Goal: Task Accomplishment & Management: Manage account settings

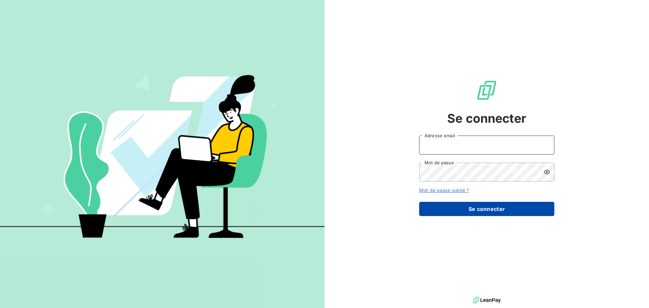
type input "[EMAIL_ADDRESS][DOMAIN_NAME]"
click at [539, 208] on button "Se connecter" at bounding box center [486, 209] width 135 height 14
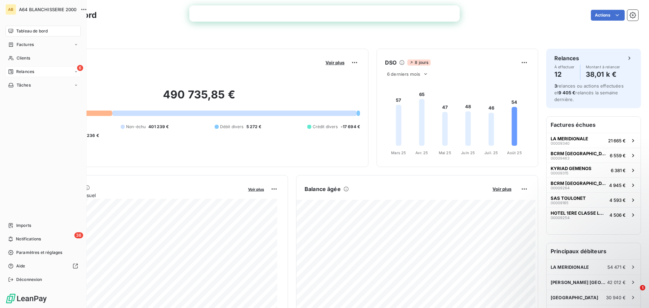
click at [18, 71] on span "Relances" at bounding box center [25, 72] width 18 height 6
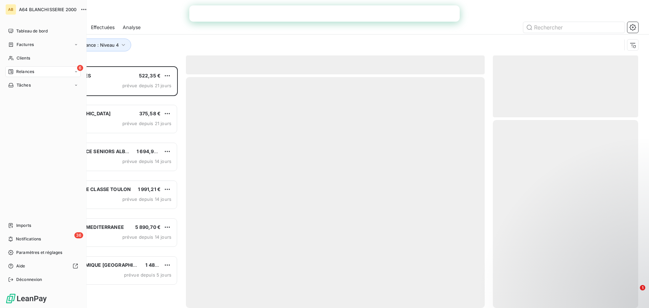
scroll to position [237, 140]
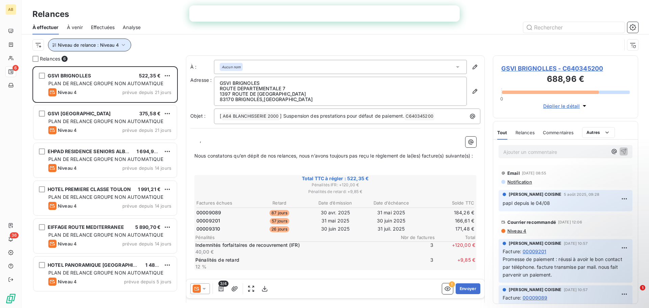
click at [122, 48] on icon "button" at bounding box center [123, 45] width 7 height 7
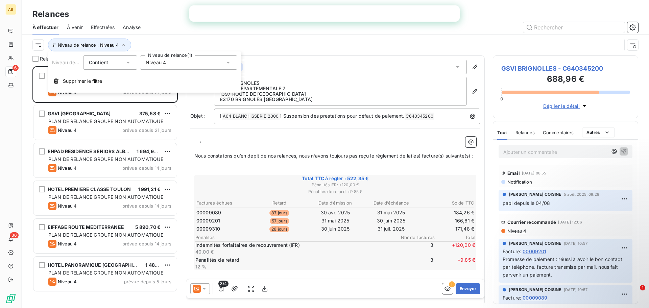
click at [229, 64] on icon at bounding box center [228, 62] width 7 height 7
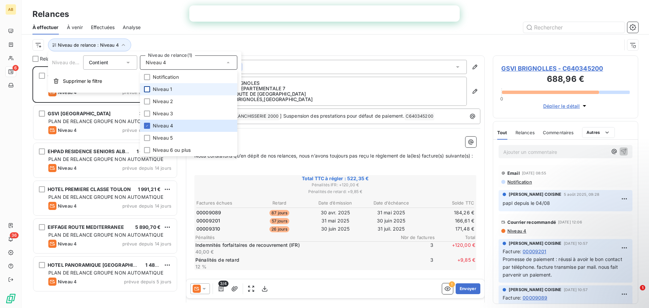
click at [147, 87] on div at bounding box center [147, 89] width 6 height 6
click at [146, 126] on icon at bounding box center [147, 126] width 4 height 4
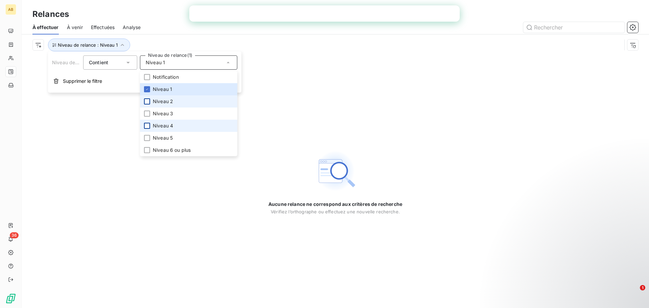
click at [148, 99] on div at bounding box center [147, 101] width 6 height 6
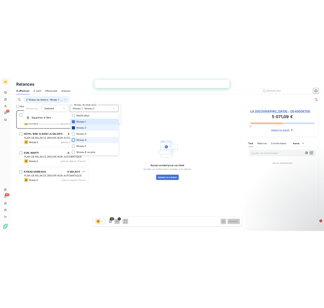
scroll to position [237, 140]
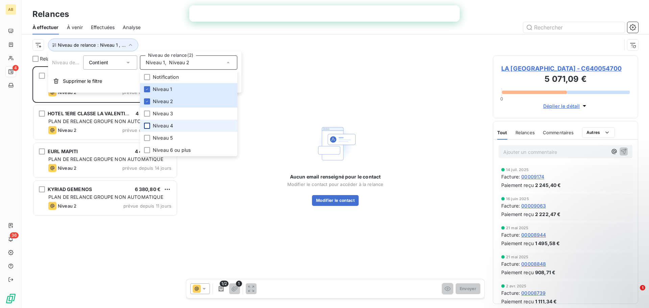
click at [198, 34] on div "Niveau de relance : Niveau 1 , ..." at bounding box center [335, 44] width 606 height 21
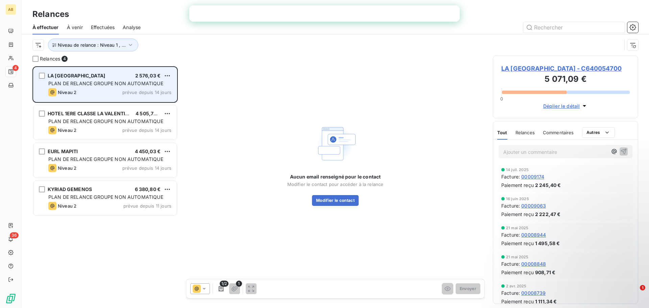
click at [95, 91] on div "Niveau 2 prévue depuis 14 jours" at bounding box center [109, 92] width 123 height 8
click at [105, 73] on div "LA [GEOGRAPHIC_DATA] 2 576,03 €" at bounding box center [109, 76] width 123 height 6
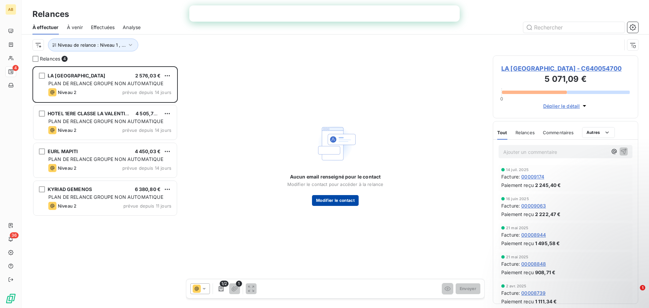
click at [330, 202] on button "Modifier le contact" at bounding box center [335, 200] width 47 height 11
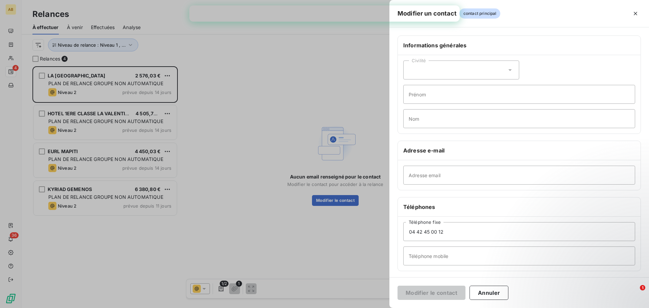
click at [510, 72] on icon at bounding box center [510, 70] width 7 height 7
click at [437, 87] on li "Madame" at bounding box center [462, 87] width 116 height 12
click at [435, 98] on input "Prénom" at bounding box center [520, 94] width 232 height 19
type input "[PERSON_NAME]"
click at [454, 121] on input "Nom" at bounding box center [520, 118] width 232 height 19
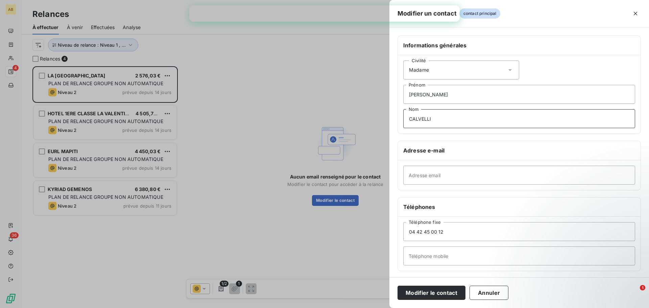
type input "CALVELLI"
click at [442, 176] on input "Adresse email" at bounding box center [520, 175] width 232 height 19
type input "[PERSON_NAME][EMAIL_ADDRESS][DOMAIN_NAME]"
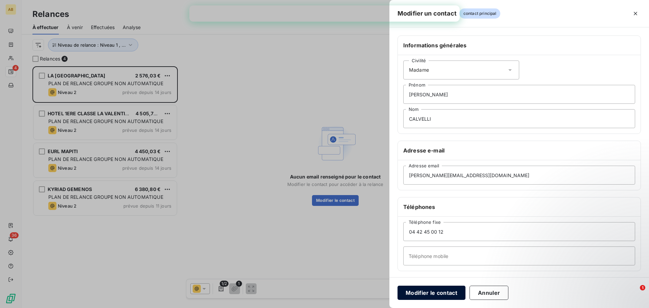
click at [433, 294] on button "Modifier le contact" at bounding box center [432, 293] width 68 height 14
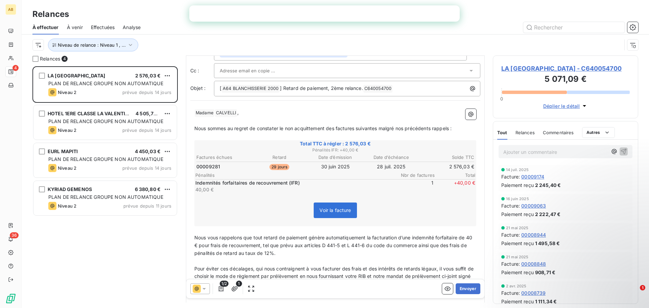
scroll to position [114, 0]
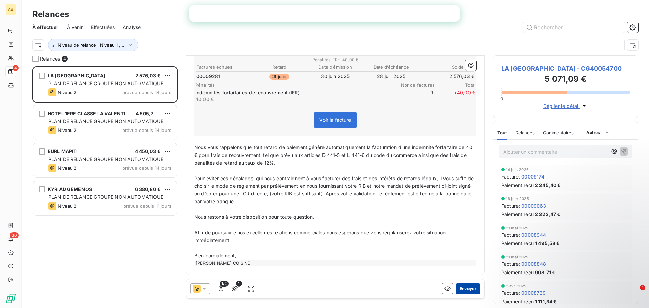
click at [462, 287] on button "Envoyer" at bounding box center [468, 288] width 25 height 11
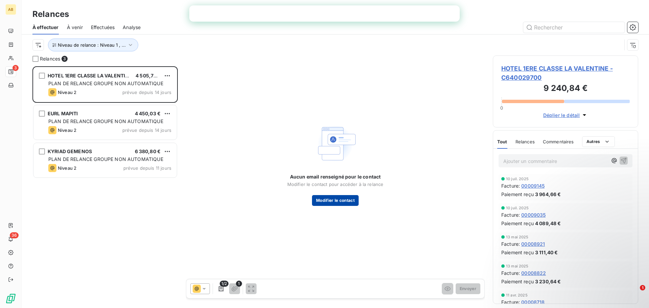
click at [325, 202] on button "Modifier le contact" at bounding box center [335, 200] width 47 height 11
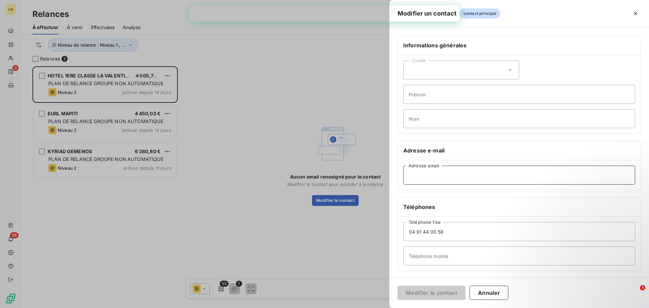
click at [497, 173] on input "Adresse email" at bounding box center [520, 175] width 232 height 19
paste input "[EMAIL_ADDRESS][DOMAIN_NAME]"
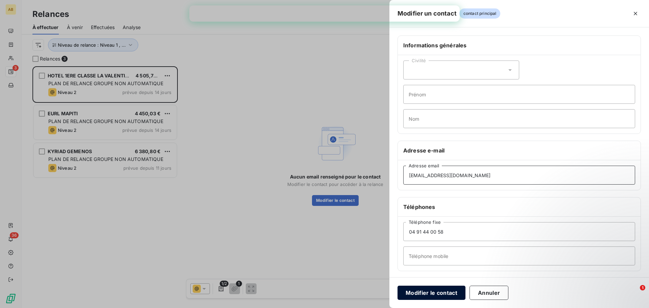
type input "[EMAIL_ADDRESS][DOMAIN_NAME]"
click at [418, 290] on button "Modifier le contact" at bounding box center [432, 293] width 68 height 14
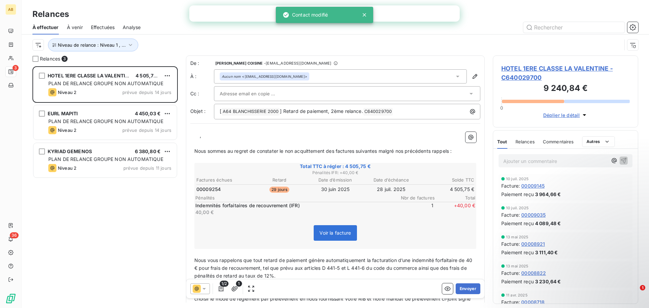
click at [199, 135] on p "﻿ ﻿ ﻿ ﻿ ," at bounding box center [335, 136] width 282 height 8
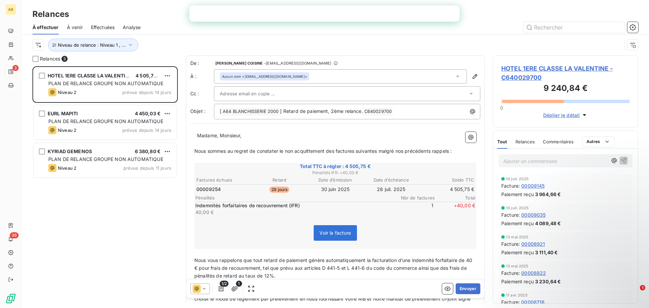
drag, startPoint x: 196, startPoint y: 136, endPoint x: 200, endPoint y: 133, distance: 4.6
click at [196, 136] on p "﻿ ﻿ Madame, Monsieur," at bounding box center [335, 136] width 282 height 8
click at [463, 287] on button "Envoyer" at bounding box center [468, 288] width 25 height 11
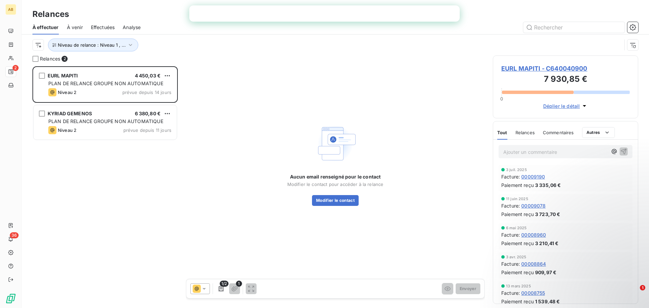
click at [526, 151] on p "Ajouter un commentaire ﻿" at bounding box center [556, 152] width 104 height 8
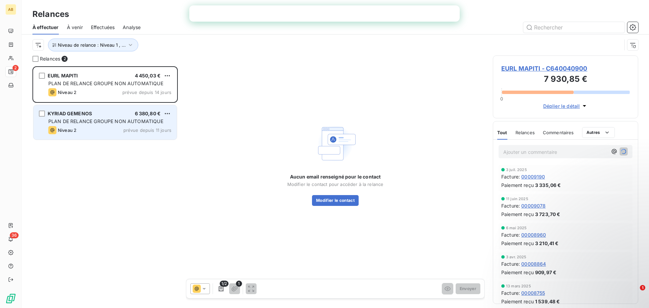
click at [99, 116] on div "KYRIAD GEMENOS 6 380,80 €" at bounding box center [109, 114] width 123 height 6
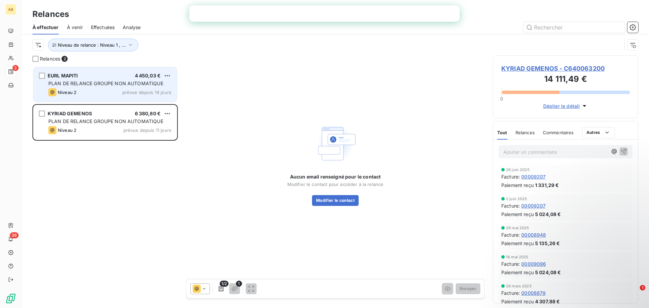
click at [105, 85] on span "PLAN DE RELANCE GROUPE NON AUTOMATIQUE" at bounding box center [105, 83] width 115 height 6
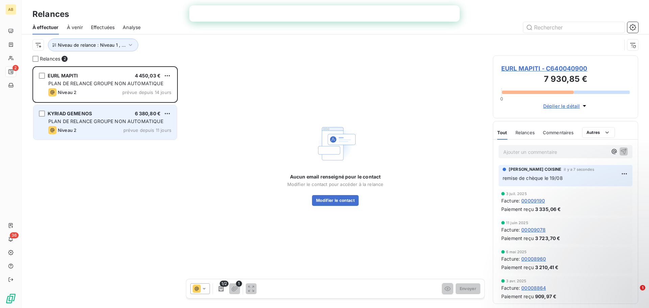
click at [99, 120] on span "PLAN DE RELANCE GROUPE NON AUTOMATIQUE" at bounding box center [105, 121] width 115 height 6
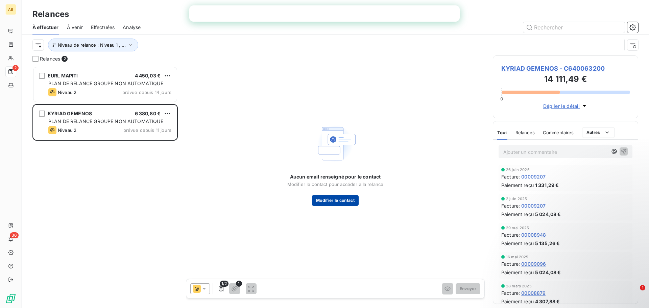
click at [350, 202] on button "Modifier le contact" at bounding box center [335, 200] width 47 height 11
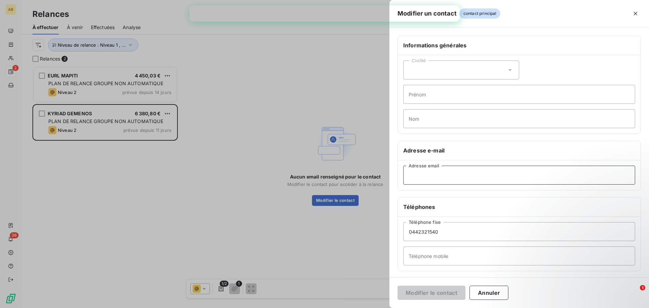
click at [547, 178] on input "Adresse email" at bounding box center [520, 175] width 232 height 19
paste input "[EMAIL_ADDRESS][DOMAIN_NAME]"
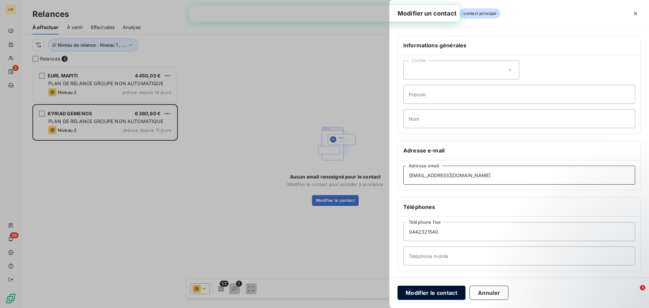
type input "[EMAIL_ADDRESS][DOMAIN_NAME]"
click at [440, 292] on button "Modifier le contact" at bounding box center [432, 293] width 68 height 14
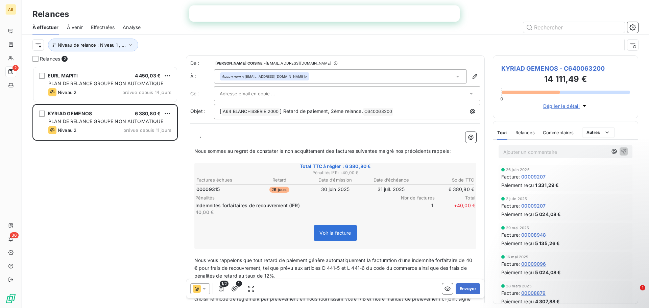
click at [196, 132] on p "﻿ ﻿ ﻿ ﻿ ," at bounding box center [335, 136] width 282 height 8
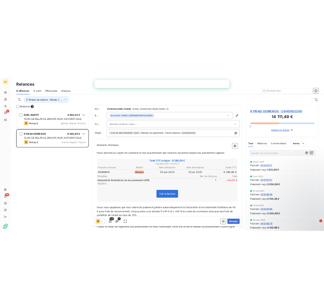
scroll to position [113, 0]
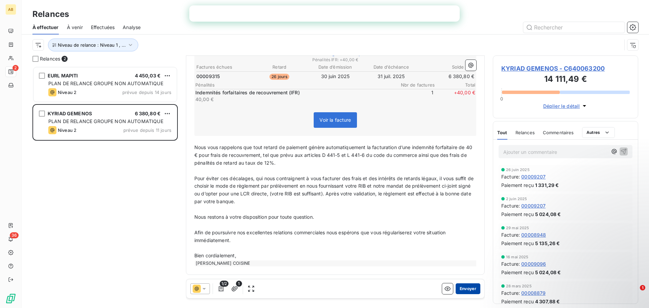
click at [466, 289] on button "Envoyer" at bounding box center [468, 288] width 25 height 11
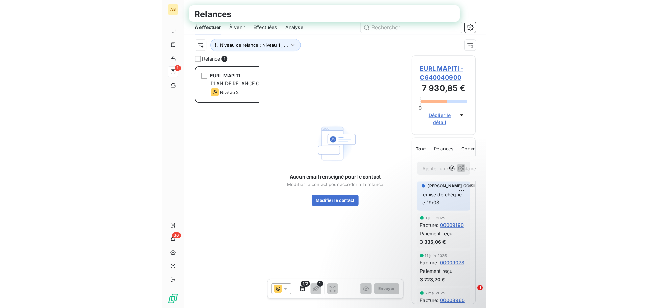
scroll to position [237, 140]
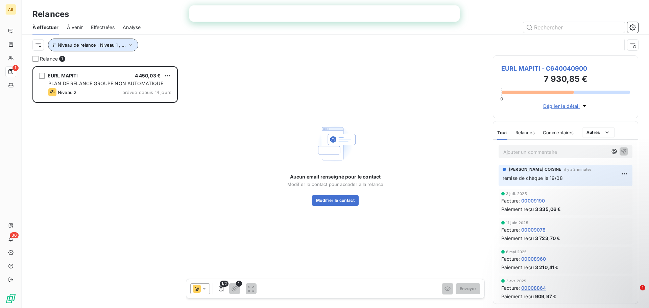
click at [132, 45] on icon "button" at bounding box center [130, 45] width 7 height 7
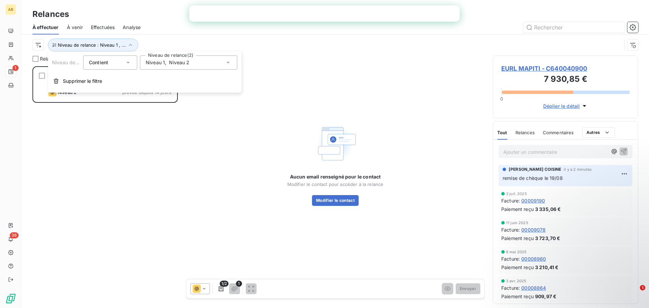
click at [229, 63] on icon at bounding box center [228, 63] width 3 height 2
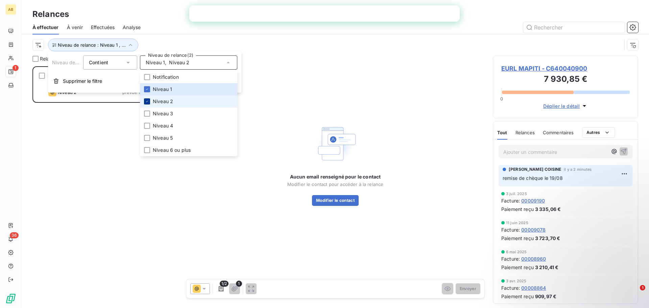
click at [148, 101] on icon at bounding box center [147, 101] width 4 height 4
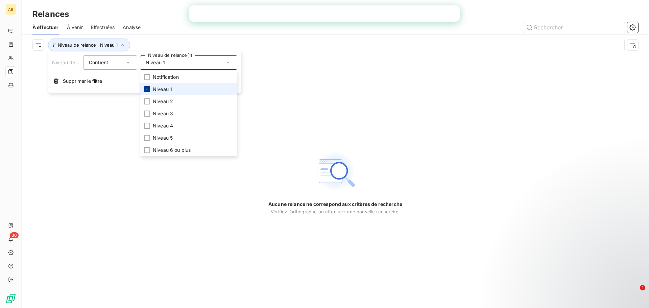
click at [148, 87] on icon at bounding box center [147, 89] width 4 height 4
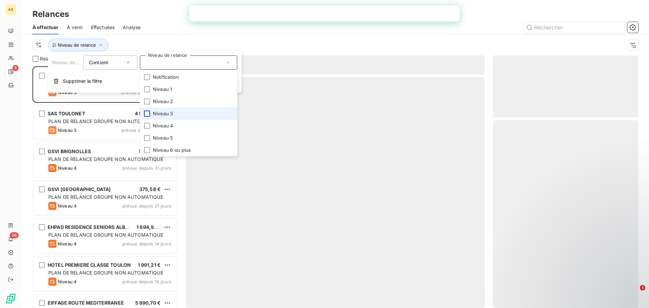
scroll to position [237, 140]
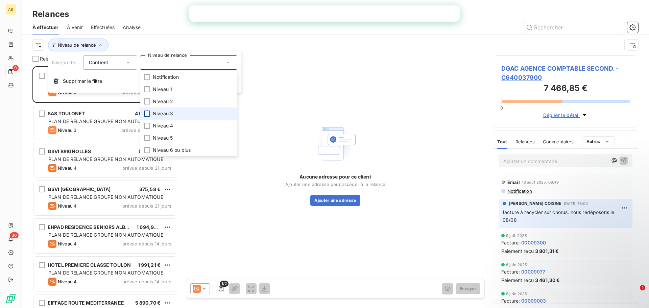
click at [147, 112] on div at bounding box center [147, 114] width 6 height 6
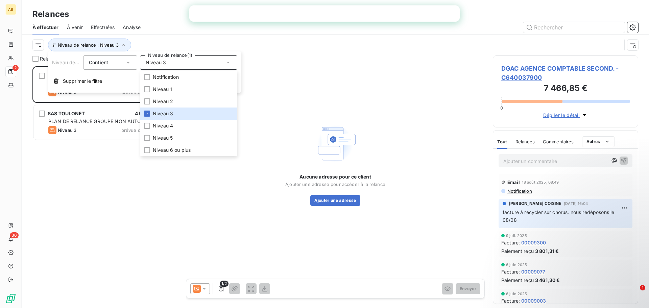
click at [56, 226] on div "DGAC AGENCE COMPTABLE SECOND. 3 539,96 € PLAN DE RELANCE GROUPE NON AUTOMATIQUE…" at bounding box center [104, 187] width 145 height 242
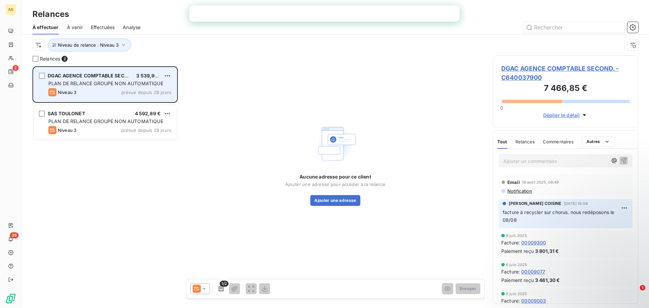
click at [97, 85] on span "PLAN DE RELANCE GROUPE NON AUTOMATIQUE" at bounding box center [105, 83] width 115 height 6
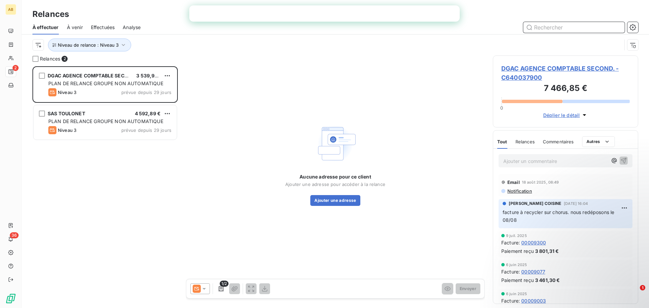
click at [606, 24] on input "text" at bounding box center [574, 27] width 101 height 11
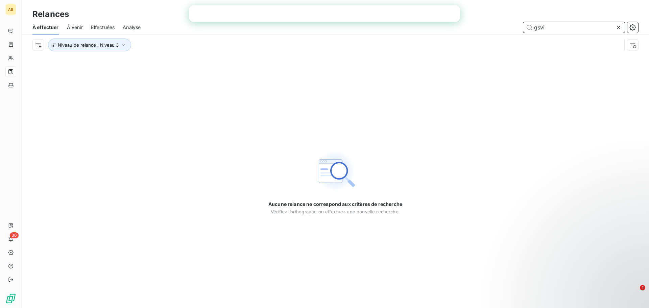
type input "gsvi"
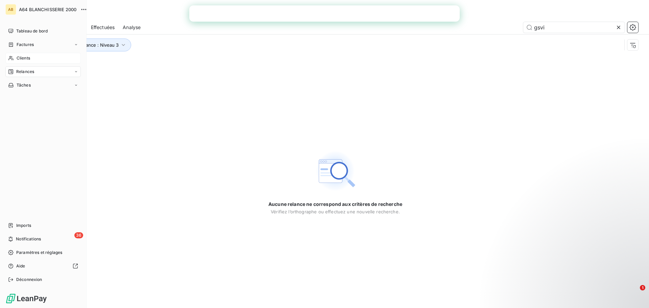
click at [21, 59] on span "Clients" at bounding box center [24, 58] width 14 height 6
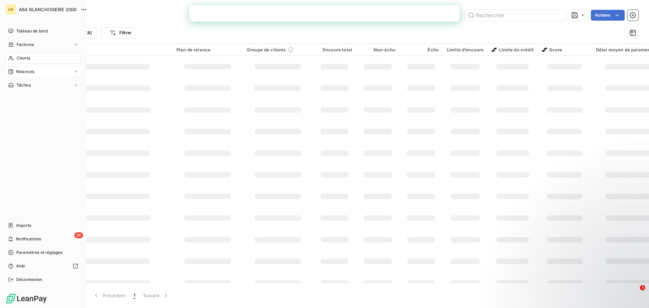
click at [24, 72] on span "Relances" at bounding box center [25, 72] width 18 height 6
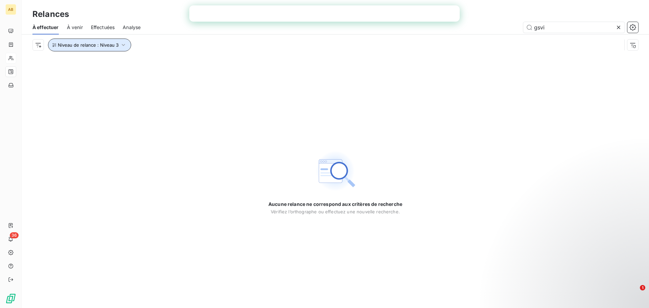
click at [124, 45] on icon "button" at bounding box center [123, 45] width 7 height 7
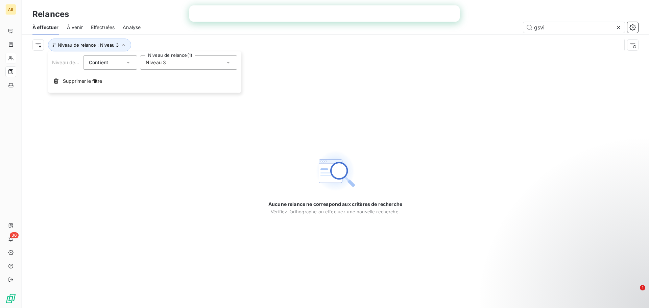
click at [225, 65] on icon at bounding box center [228, 62] width 7 height 7
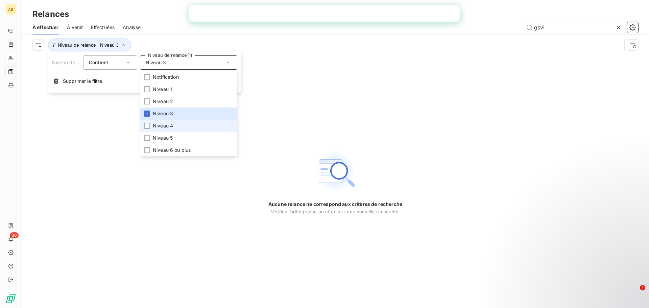
click at [164, 125] on span "Niveau 4" at bounding box center [163, 125] width 20 height 7
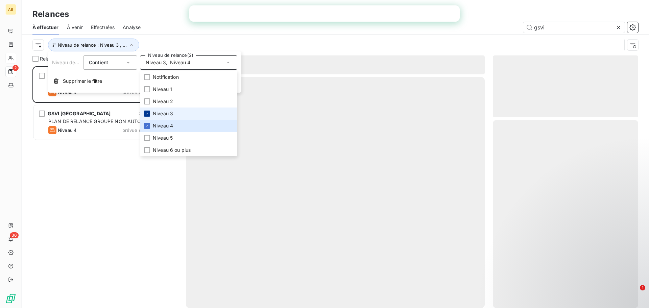
scroll to position [237, 140]
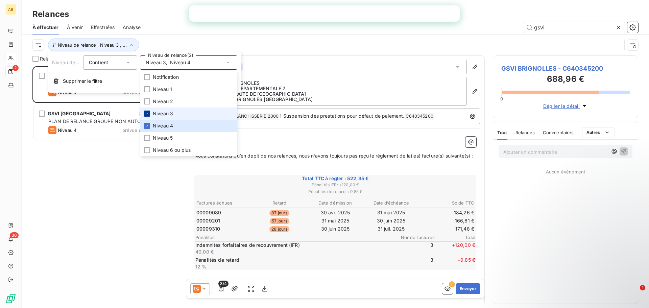
click at [150, 112] on div at bounding box center [147, 114] width 6 height 6
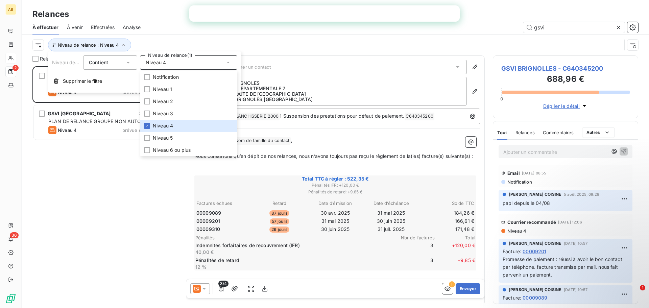
click at [92, 219] on div "GSVI BRIGNOLLES 522,35 € PLAN DE RELANCE GROUPE NON AUTOMATIQUE Niveau 4 prévue…" at bounding box center [104, 187] width 145 height 242
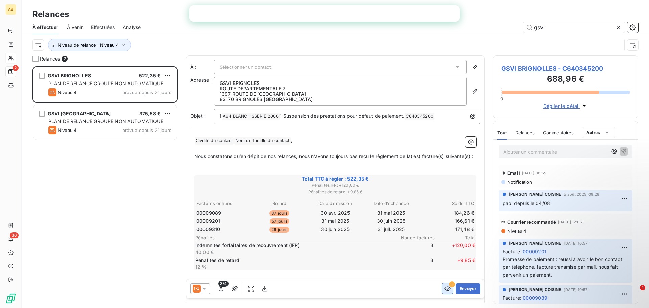
click at [444, 287] on icon "button" at bounding box center [447, 288] width 7 height 7
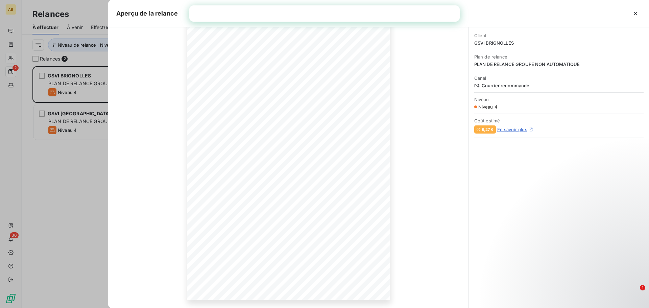
scroll to position [0, 0]
click at [63, 177] on div at bounding box center [324, 154] width 649 height 308
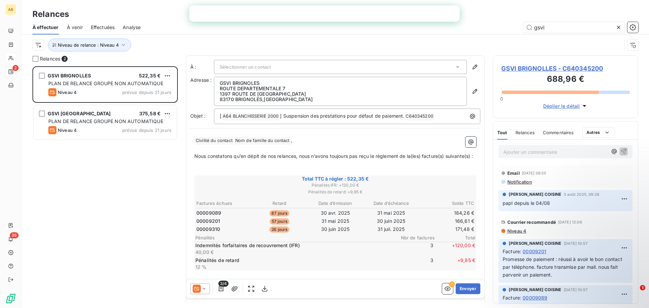
click at [100, 26] on span "Effectuées" at bounding box center [103, 27] width 24 height 7
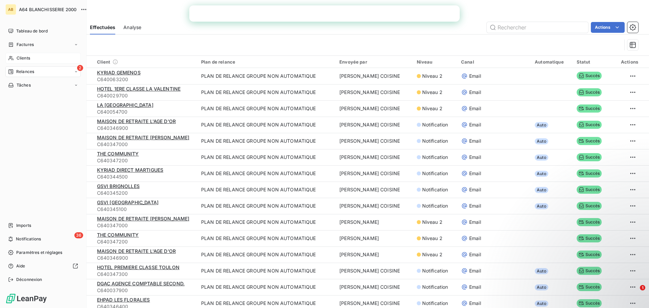
click at [28, 73] on span "Relances" at bounding box center [25, 72] width 18 height 6
click at [30, 84] on span "À effectuer" at bounding box center [27, 85] width 22 height 6
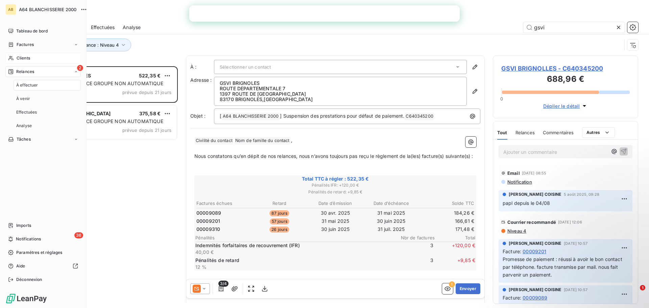
scroll to position [237, 140]
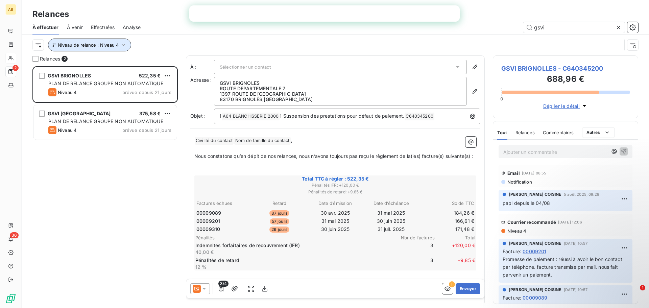
click at [121, 46] on icon "button" at bounding box center [123, 45] width 7 height 7
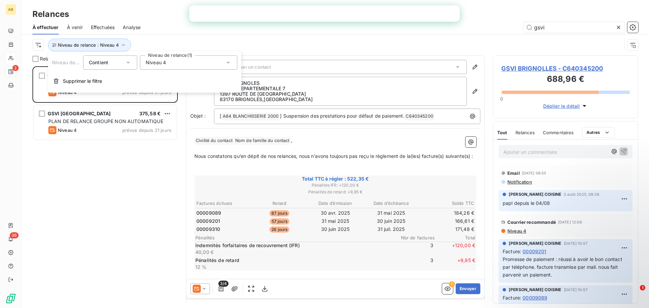
click at [229, 63] on icon at bounding box center [228, 62] width 7 height 7
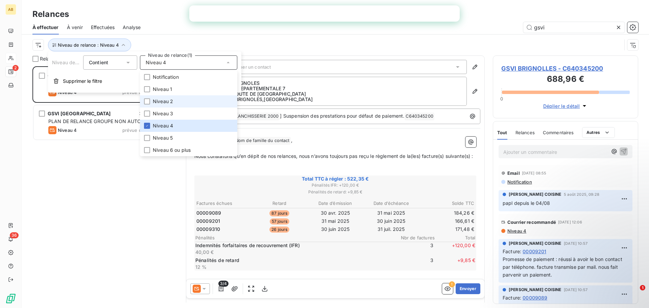
click at [167, 99] on span "Niveau 2" at bounding box center [163, 101] width 20 height 7
click at [153, 124] on li "Niveau 4" at bounding box center [188, 126] width 97 height 12
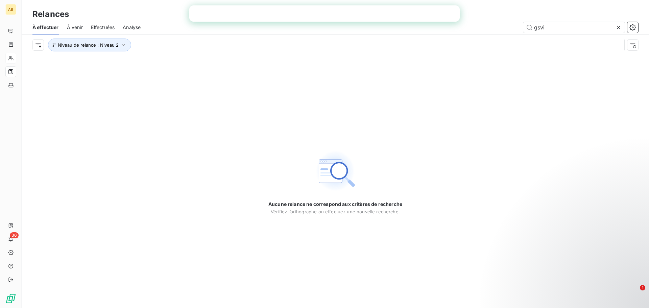
click at [112, 211] on div "Aucune relance ne correspond aux critères de recherche [PERSON_NAME] l’orthogra…" at bounding box center [336, 181] width 628 height 253
click at [122, 44] on icon "button" at bounding box center [123, 45] width 7 height 7
click at [217, 61] on div "Niveau 2" at bounding box center [188, 62] width 97 height 14
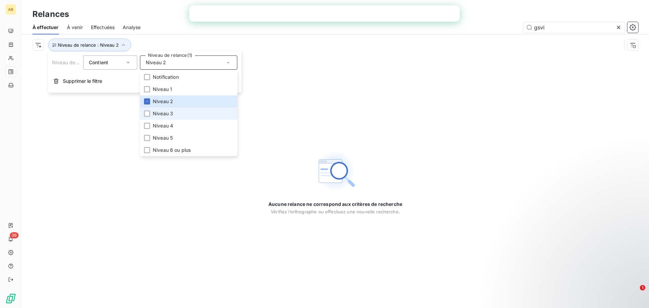
click at [153, 115] on span "Niveau 3" at bounding box center [163, 113] width 20 height 7
click at [144, 102] on div at bounding box center [147, 101] width 6 height 6
click at [115, 168] on div "Aucune relance ne correspond aux critères de recherche [PERSON_NAME] l’orthogra…" at bounding box center [336, 181] width 628 height 253
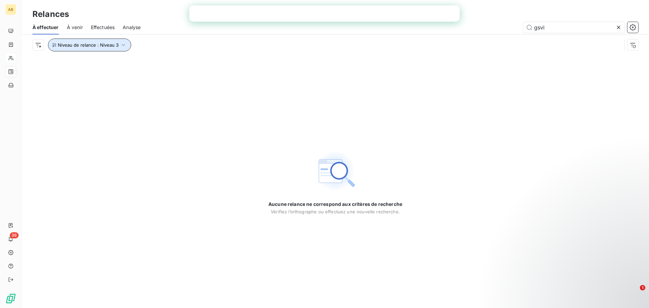
click at [118, 45] on button "Niveau de relance : Niveau 3" at bounding box center [89, 45] width 83 height 13
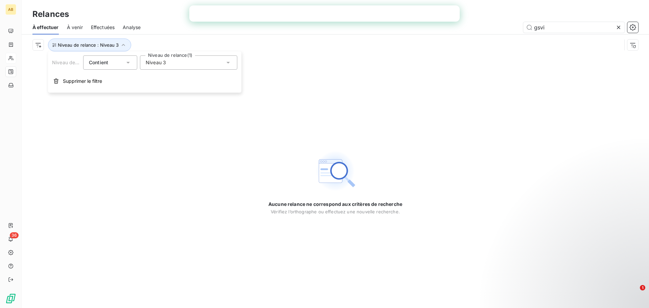
click at [228, 65] on icon at bounding box center [228, 62] width 7 height 7
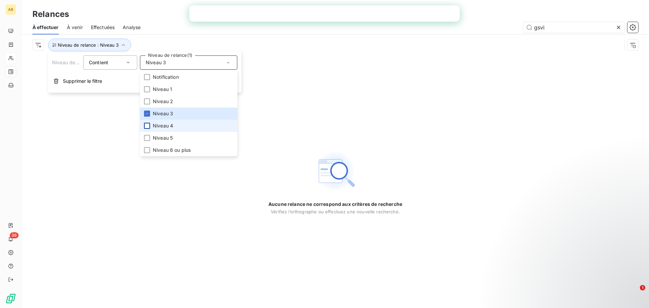
click at [146, 126] on div at bounding box center [147, 126] width 6 height 6
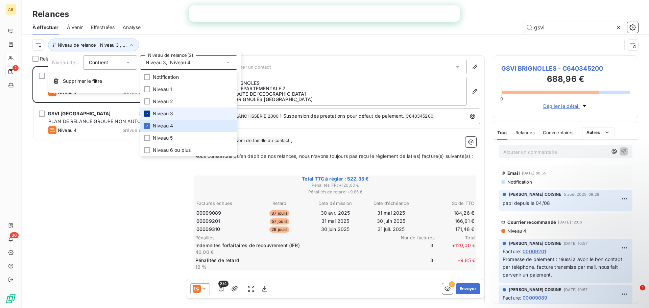
scroll to position [237, 140]
click at [147, 114] on icon at bounding box center [147, 113] width 2 height 1
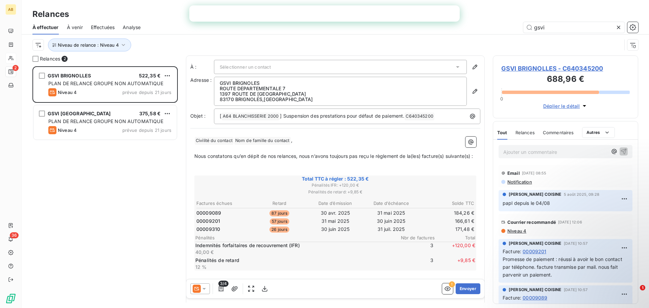
click at [93, 227] on div "GSVI BRIGNOLLES 522,35 € PLAN DE RELANCE GROUPE NON AUTOMATIQUE Niveau 4 prévue…" at bounding box center [104, 187] width 145 height 242
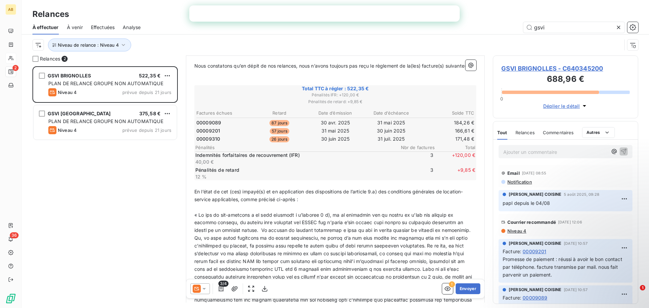
scroll to position [267, 0]
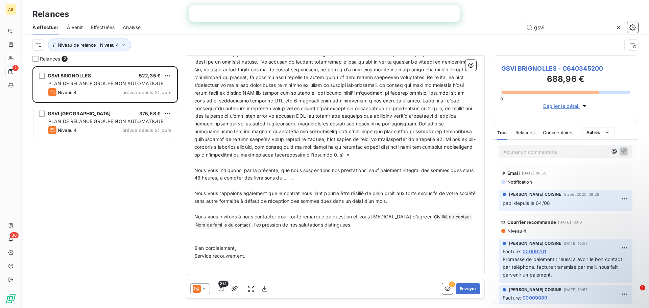
click at [72, 26] on span "À venir" at bounding box center [75, 27] width 16 height 7
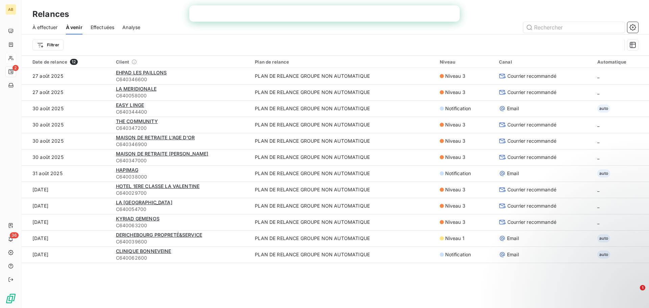
scroll to position [23, 0]
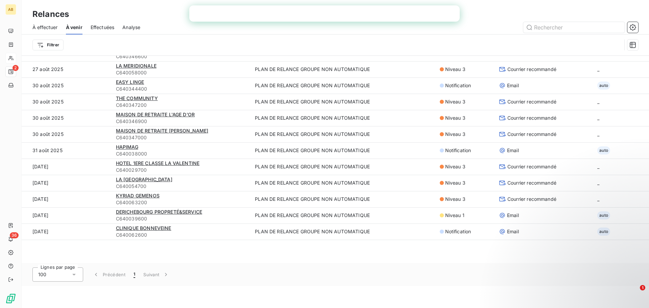
click at [132, 27] on span "Analyse" at bounding box center [131, 27] width 18 height 7
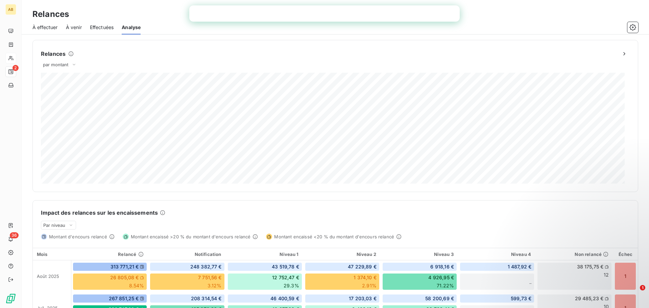
scroll to position [90, 0]
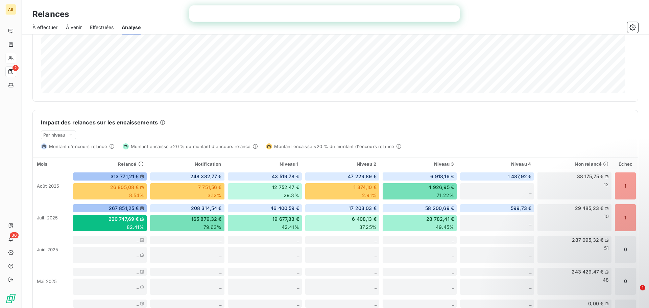
click at [40, 28] on span "À effectuer" at bounding box center [44, 27] width 25 height 7
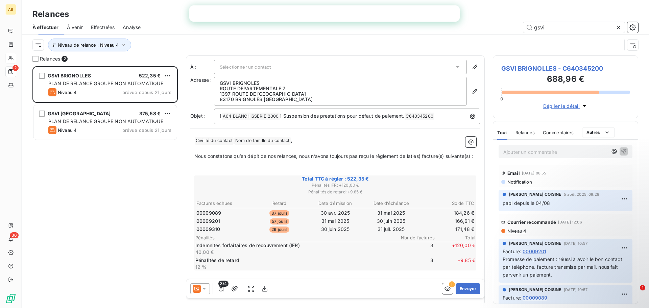
scroll to position [237, 140]
click at [122, 44] on icon "button" at bounding box center [123, 45] width 7 height 7
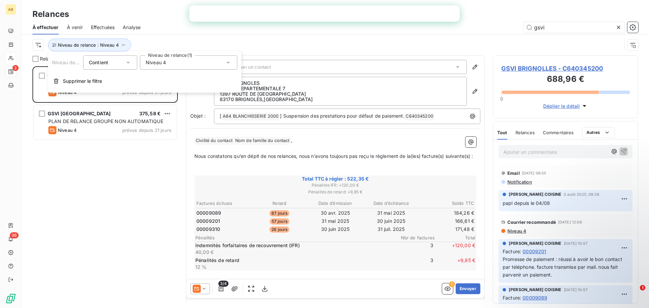
click at [230, 66] on div "Niveau 4" at bounding box center [188, 62] width 97 height 14
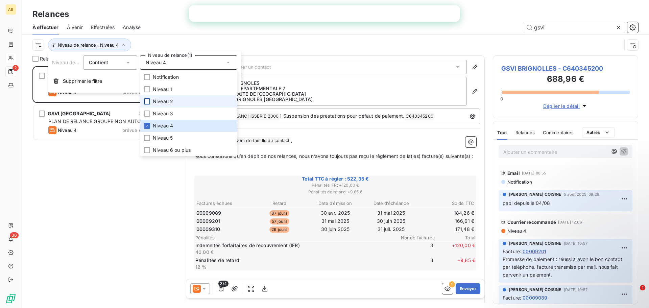
click at [147, 101] on div at bounding box center [147, 101] width 6 height 6
click at [148, 126] on icon at bounding box center [147, 126] width 4 height 4
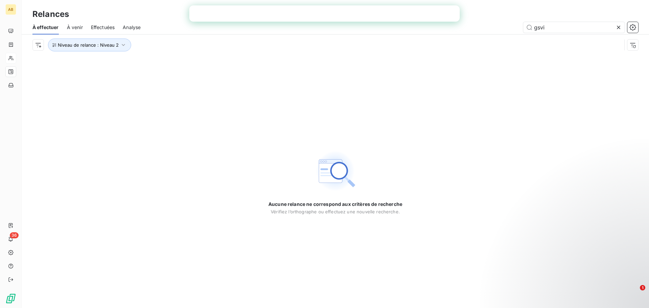
click at [110, 190] on div "Aucune relance ne correspond aux critères de recherche [PERSON_NAME] l’orthogra…" at bounding box center [336, 181] width 628 height 253
click at [122, 45] on icon "button" at bounding box center [123, 45] width 7 height 7
click at [228, 61] on icon at bounding box center [228, 62] width 7 height 7
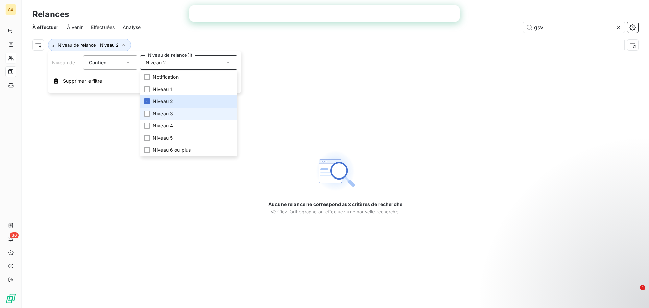
click at [153, 116] on span "Niveau 3" at bounding box center [163, 113] width 20 height 7
click at [147, 99] on div at bounding box center [147, 101] width 6 height 6
click at [122, 125] on div "Aucune relance ne correspond aux critères de recherche [PERSON_NAME] l’orthogra…" at bounding box center [336, 181] width 628 height 253
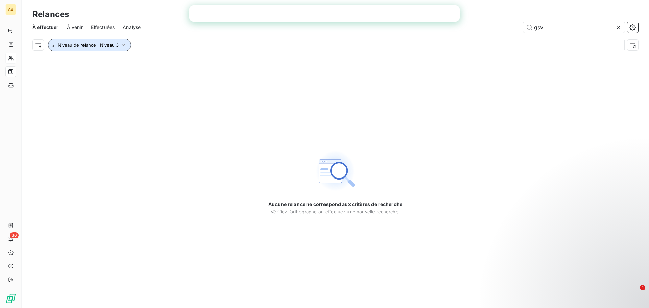
click at [123, 44] on icon "button" at bounding box center [123, 45] width 7 height 7
click at [112, 28] on span "Effectuées" at bounding box center [103, 27] width 24 height 7
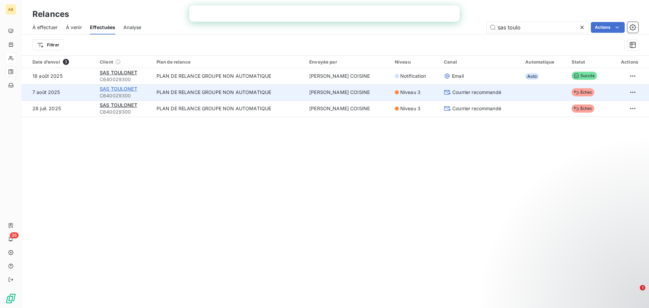
type input "sas toulo"
click at [121, 86] on span "SAS TOULONET" at bounding box center [119, 89] width 38 height 6
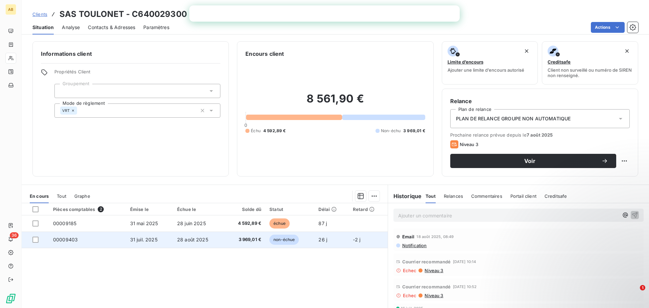
scroll to position [46, 0]
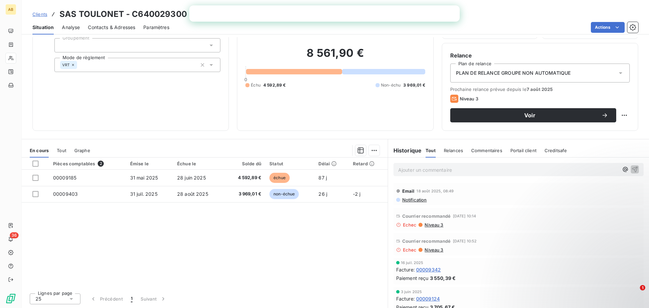
click at [426, 227] on span "Niveau 3" at bounding box center [433, 224] width 19 height 5
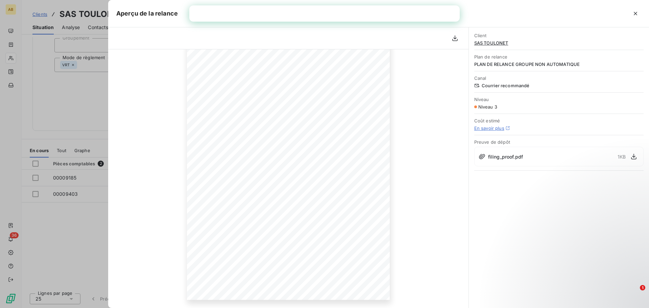
scroll to position [0, 0]
click at [636, 11] on icon "button" at bounding box center [635, 13] width 7 height 7
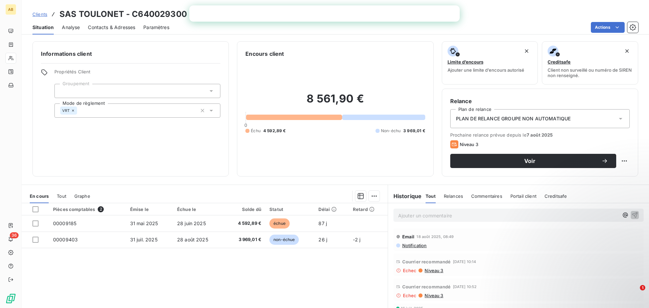
scroll to position [46, 0]
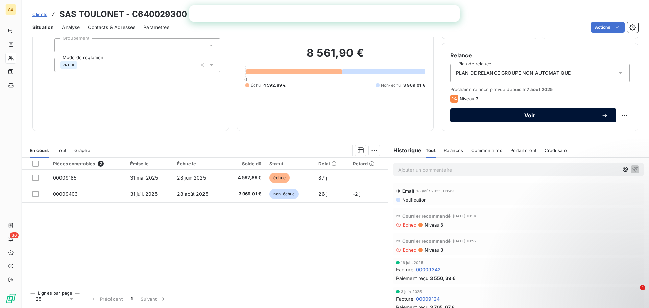
click at [523, 116] on span "Voir" at bounding box center [530, 115] width 143 height 5
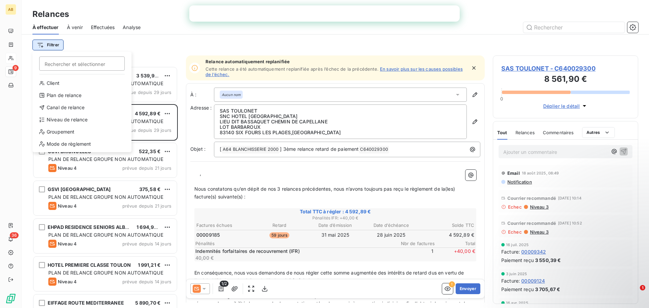
click at [54, 44] on html "AB 9 36 Relances À effectuer À venir Effectuées Analyse Filtrer Rechercher et s…" at bounding box center [324, 154] width 649 height 308
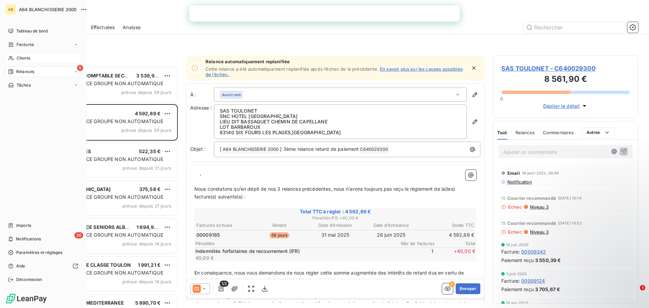
click at [22, 70] on span "Relances" at bounding box center [25, 72] width 18 height 6
click at [33, 85] on span "À effectuer" at bounding box center [27, 85] width 22 height 6
click at [61, 85] on div "À effectuer" at bounding box center [47, 85] width 67 height 11
click at [75, 74] on div "9 Relances" at bounding box center [42, 71] width 75 height 11
click at [55, 87] on div "À effectuer" at bounding box center [47, 85] width 67 height 11
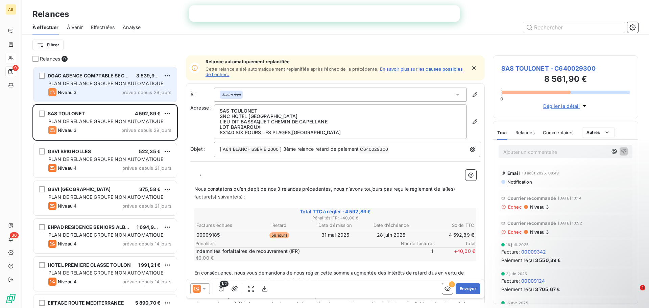
click at [100, 83] on span "PLAN DE RELANCE GROUPE NON AUTOMATIQUE" at bounding box center [105, 83] width 115 height 6
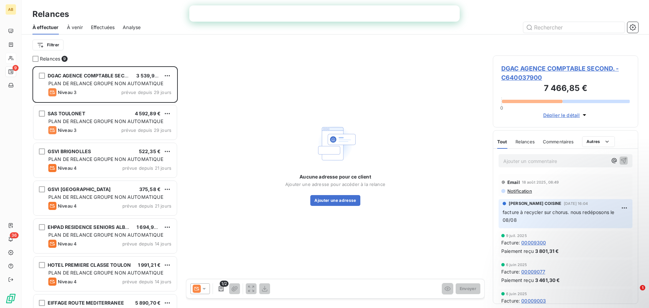
click at [513, 161] on p "Ajouter un commentaire ﻿" at bounding box center [556, 161] width 104 height 8
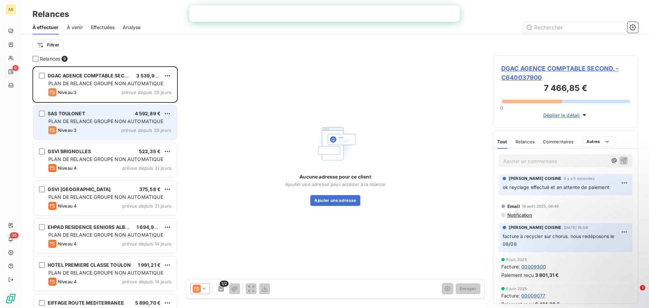
click at [108, 125] on div "SAS TOULONET 4 592,89 € PLAN DE RELANCE GROUPE NON AUTOMATIQUE Niveau 3 prévue …" at bounding box center [104, 122] width 143 height 34
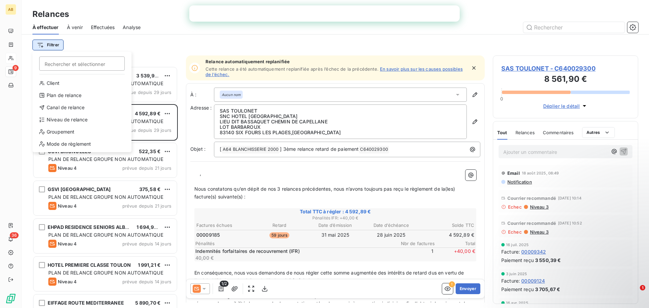
click at [49, 46] on html "AB 9 36 Relances À effectuer À venir Effectuées Analyse Filtrer Rechercher et s…" at bounding box center [324, 154] width 649 height 308
click at [66, 92] on div "Plan de relance" at bounding box center [82, 95] width 94 height 11
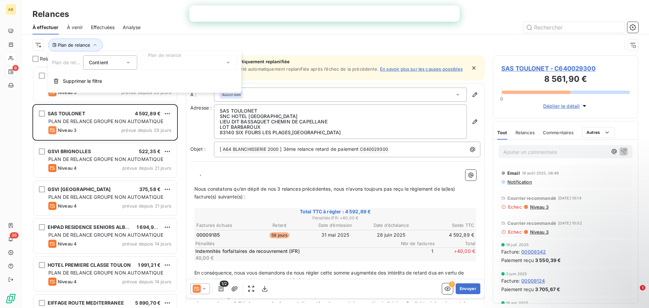
click at [230, 64] on icon at bounding box center [228, 62] width 7 height 7
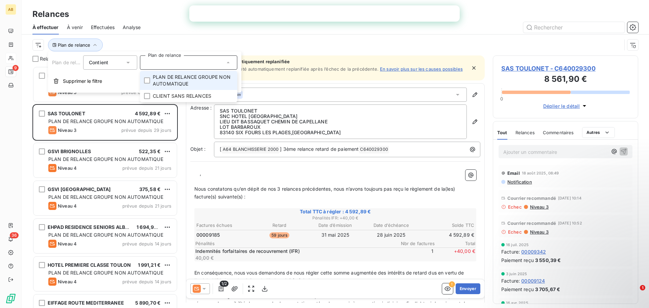
click at [269, 42] on div "Plan de relance" at bounding box center [327, 45] width 590 height 13
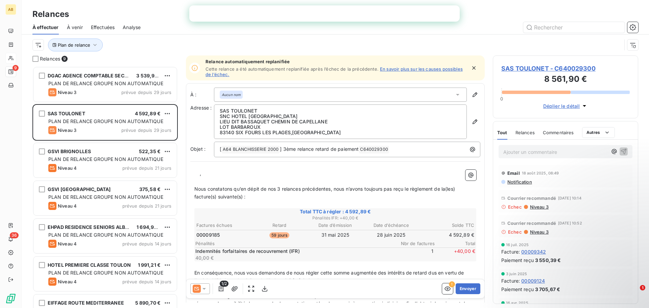
click at [509, 68] on span "SAS TOULONET - C640029300" at bounding box center [566, 68] width 129 height 9
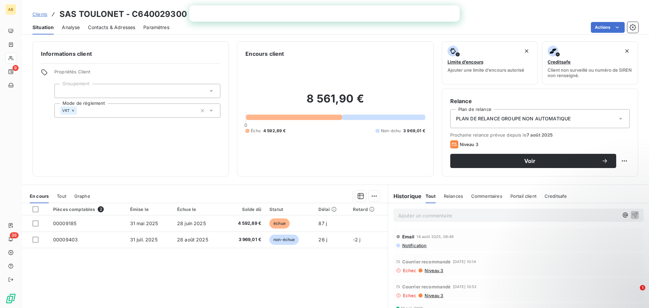
click at [110, 29] on span "Contacts & Adresses" at bounding box center [111, 27] width 47 height 7
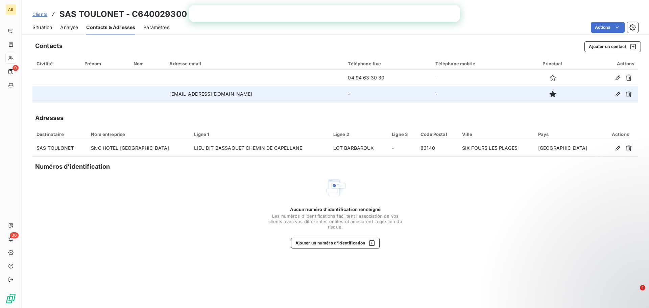
click at [173, 93] on td "[EMAIL_ADDRESS][DOMAIN_NAME]" at bounding box center [254, 94] width 179 height 16
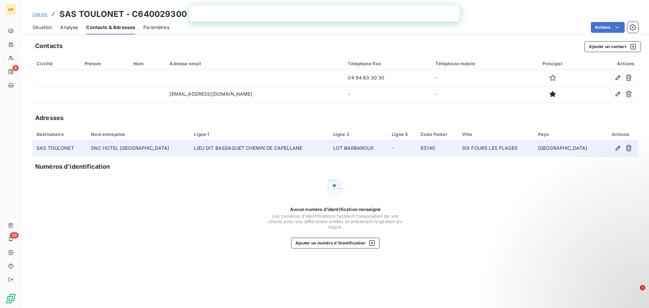
click at [174, 149] on td "SNC HOTEL [GEOGRAPHIC_DATA]" at bounding box center [138, 148] width 103 height 16
click at [617, 145] on icon "button" at bounding box center [618, 148] width 7 height 7
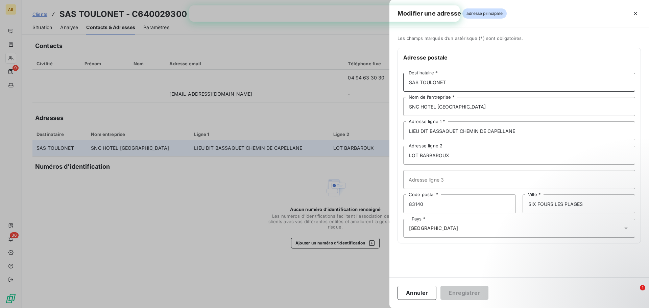
click at [512, 88] on input "SAS TOULONET" at bounding box center [520, 82] width 232 height 19
type input "SAS TOULONET CAMPANILE SIX FOURS"
click at [452, 289] on button "Enregistrer" at bounding box center [465, 293] width 48 height 14
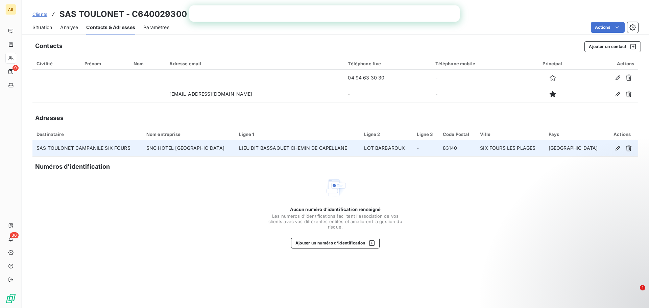
click at [53, 28] on div "Situation Analyse Contacts & Adresses Paramètres Actions" at bounding box center [336, 27] width 628 height 14
click at [44, 29] on span "Situation" at bounding box center [42, 27] width 20 height 7
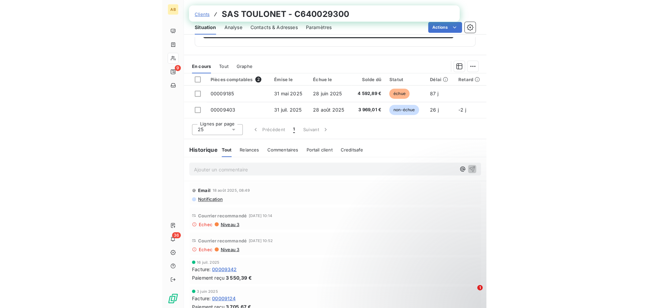
scroll to position [46, 0]
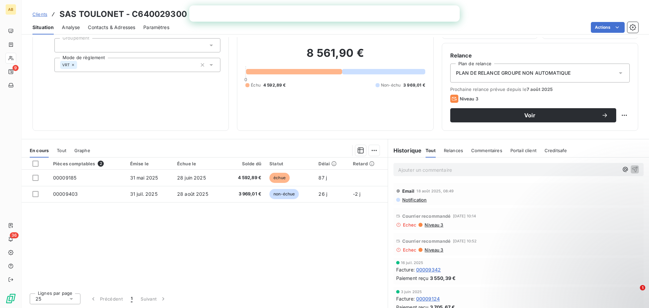
click at [511, 172] on p "Ajouter un commentaire ﻿" at bounding box center [508, 170] width 221 height 8
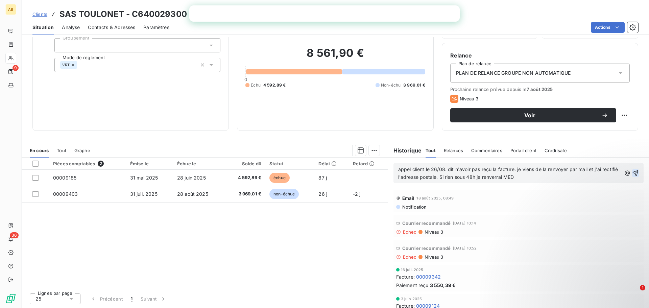
click at [632, 170] on icon "button" at bounding box center [635, 173] width 7 height 7
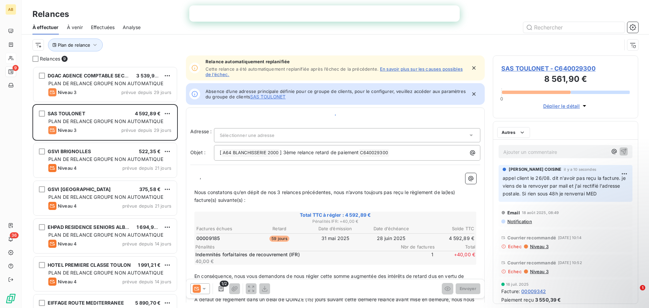
scroll to position [237, 140]
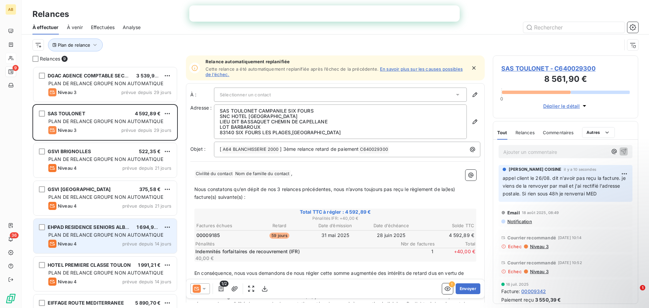
click at [105, 236] on span "PLAN DE RELANCE GROUPE NON AUTOMATIQUE" at bounding box center [105, 235] width 115 height 6
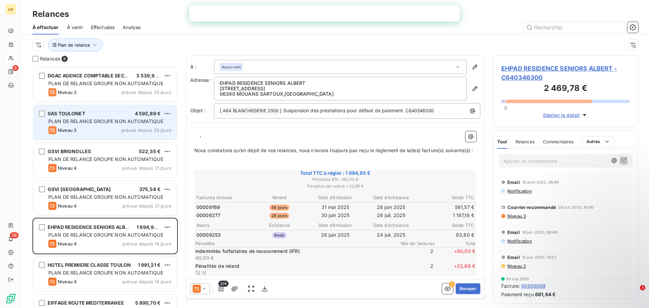
click at [97, 109] on div "SAS TOULONET 4 592,89 € PLAN DE RELANCE GROUPE NON AUTOMATIQUE Niveau 3 prévue …" at bounding box center [104, 122] width 143 height 34
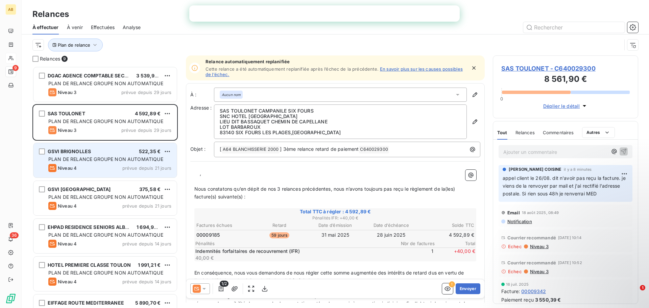
click at [100, 166] on div "Niveau 4 prévue depuis 21 jours" at bounding box center [109, 168] width 123 height 8
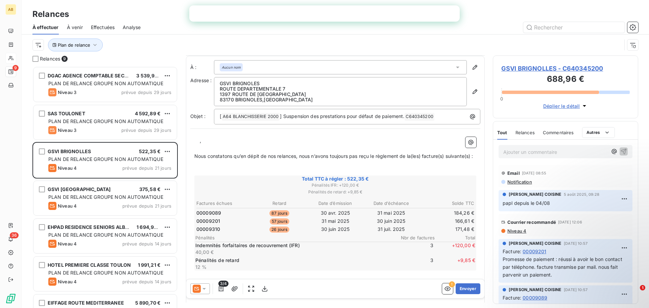
scroll to position [91, 0]
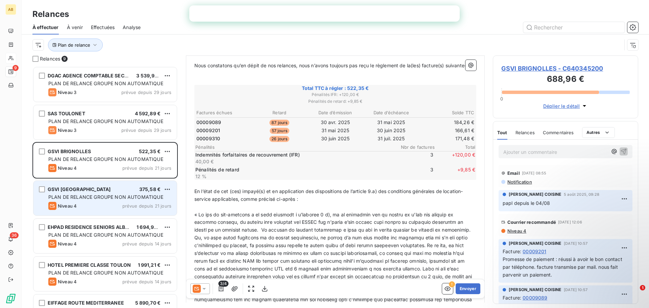
click at [110, 195] on span "PLAN DE RELANCE GROUPE NON AUTOMATIQUE" at bounding box center [105, 197] width 115 height 6
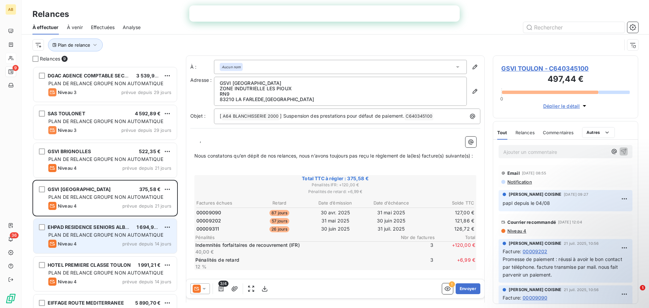
click at [96, 238] on div "EHPAD RESIDENCE SENIORS ALBERT 1 694,93 € PLAN DE RELANCE GROUPE NON AUTOMATIQU…" at bounding box center [104, 236] width 143 height 34
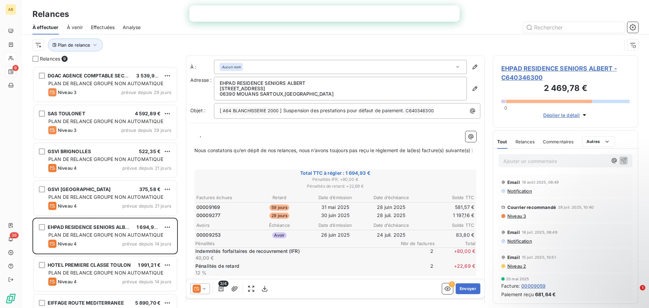
click at [196, 135] on p "﻿ ﻿ ﻿ ﻿ ," at bounding box center [335, 135] width 282 height 8
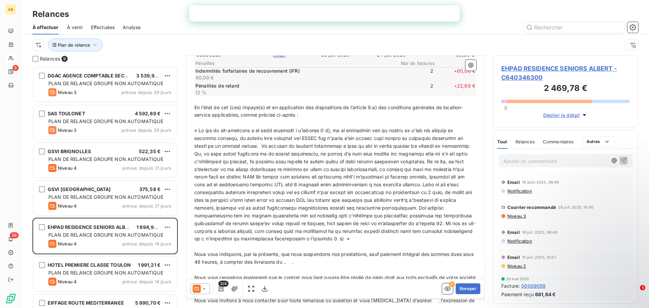
scroll to position [272, 0]
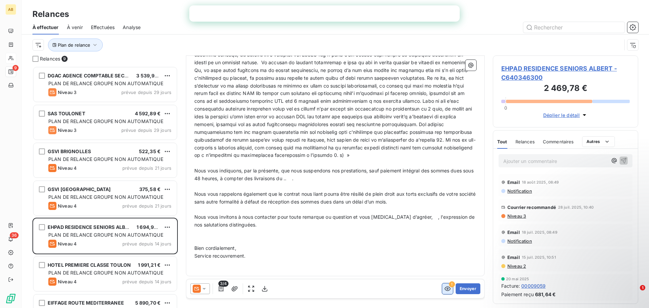
click at [444, 289] on icon "button" at bounding box center [447, 288] width 7 height 7
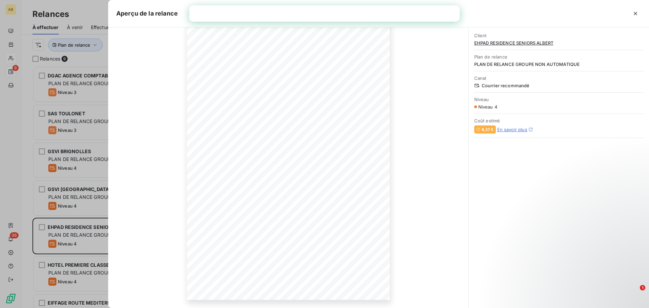
scroll to position [0, 0]
click at [636, 15] on icon "button" at bounding box center [635, 13] width 7 height 7
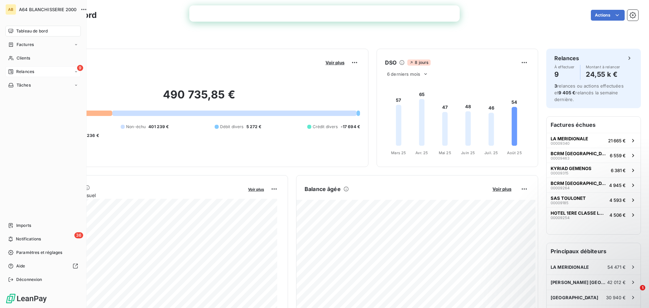
click at [32, 71] on span "Relances" at bounding box center [25, 72] width 18 height 6
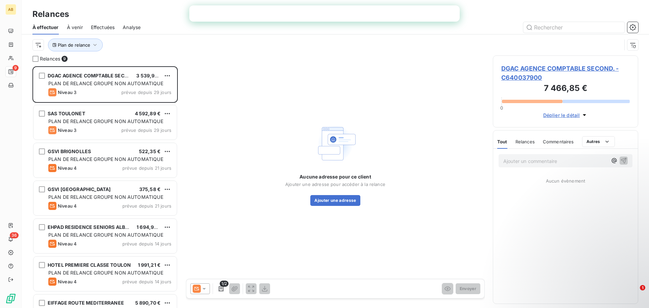
scroll to position [237, 140]
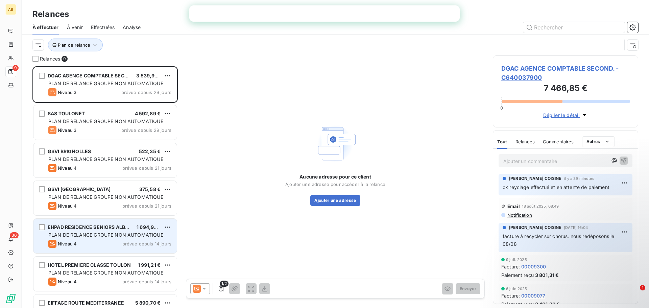
click at [116, 245] on div "Niveau 4 prévue depuis 14 jours" at bounding box center [109, 244] width 123 height 8
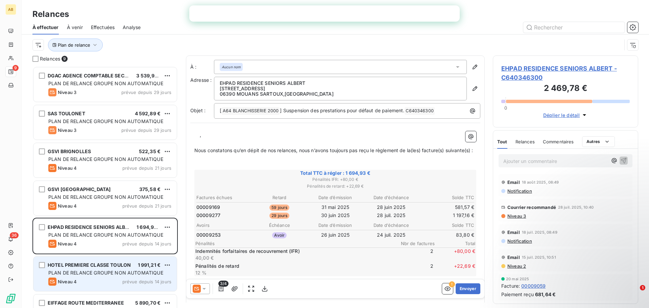
click at [86, 272] on span "PLAN DE RELANCE GROUPE NON AUTOMATIQUE" at bounding box center [105, 273] width 115 height 6
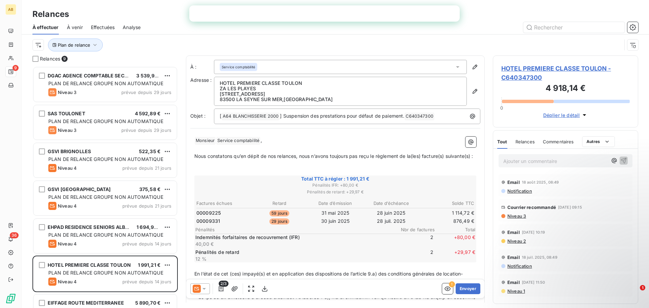
click at [527, 190] on span "Notification" at bounding box center [519, 190] width 25 height 5
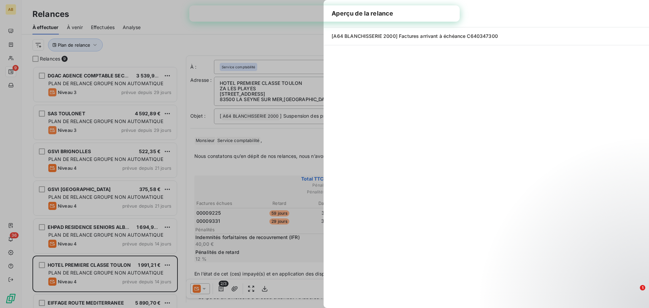
scroll to position [237, 140]
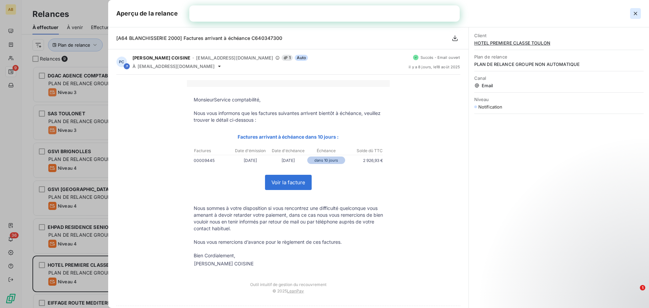
click at [638, 11] on icon "button" at bounding box center [635, 13] width 7 height 7
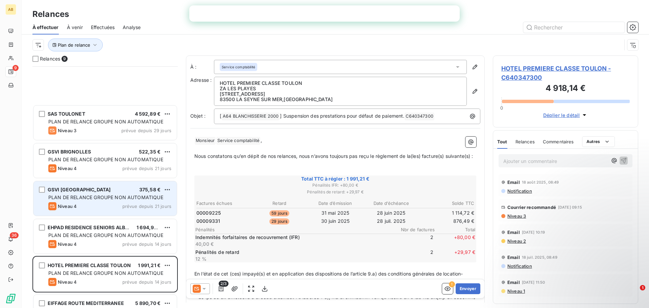
scroll to position [99, 0]
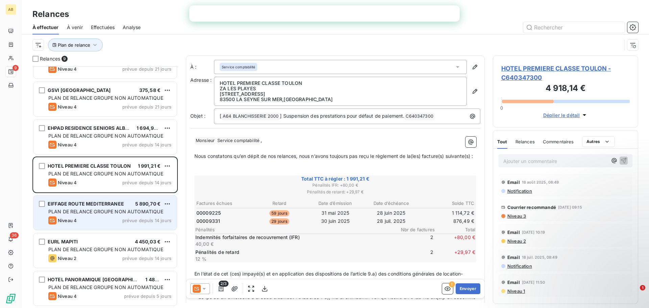
click at [113, 221] on div "Niveau 4 prévue depuis 14 jours" at bounding box center [109, 220] width 123 height 8
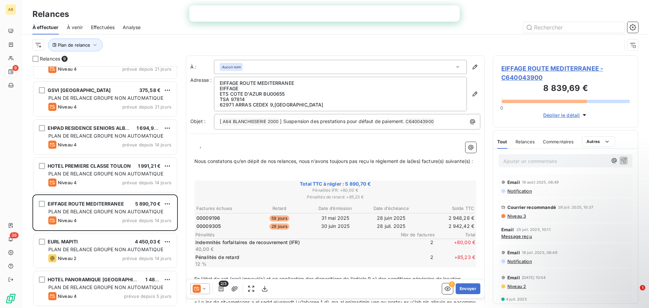
click at [509, 236] on span "Message reçu" at bounding box center [517, 236] width 31 height 5
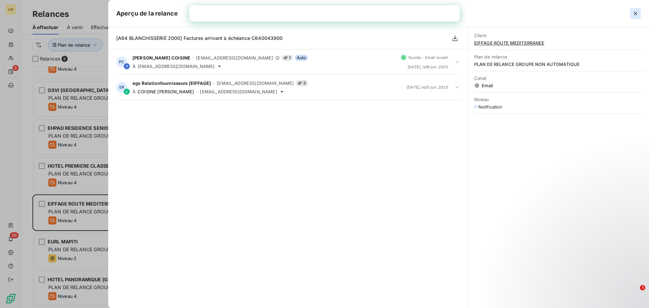
click at [636, 13] on icon "button" at bounding box center [635, 13] width 7 height 7
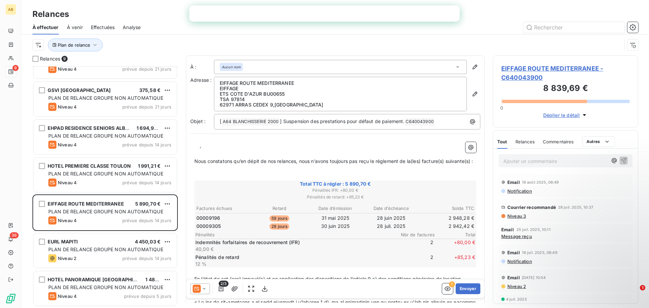
click at [537, 160] on p "Ajouter un commentaire ﻿" at bounding box center [556, 161] width 104 height 8
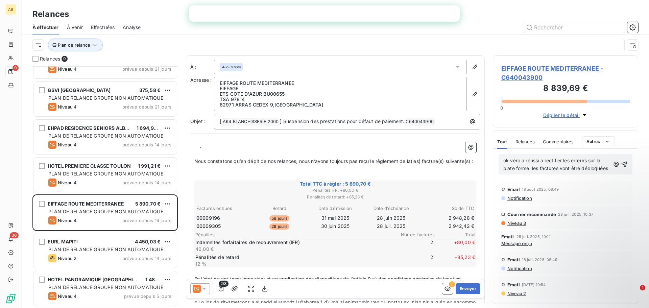
click at [562, 161] on span "ok véro a réussi a rectifier les erreurs sur la plate forme. les factures vont …" at bounding box center [556, 165] width 105 height 14
click at [621, 168] on icon "button" at bounding box center [624, 164] width 7 height 7
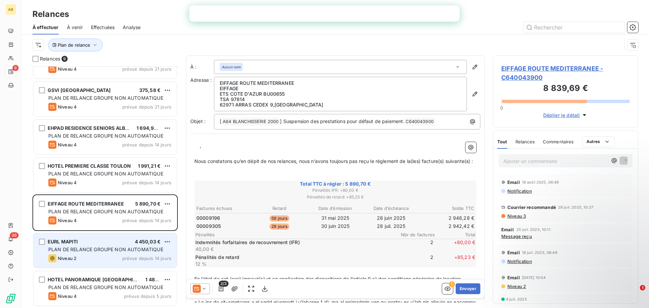
click at [116, 255] on div "Niveau 2 prévue depuis 14 jours" at bounding box center [109, 258] width 123 height 8
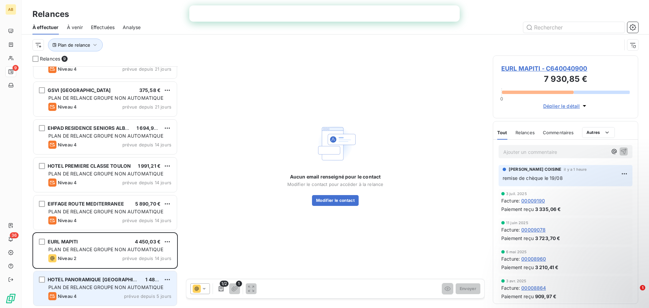
click at [103, 285] on span "PLAN DE RELANCE GROUPE NON AUTOMATIQUE" at bounding box center [105, 287] width 115 height 6
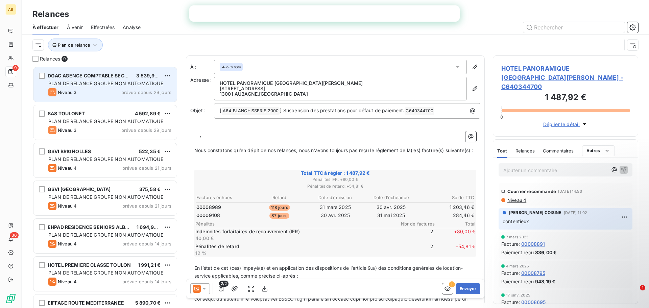
click at [94, 92] on div "Niveau 3 prévue depuis 29 jours" at bounding box center [109, 92] width 123 height 8
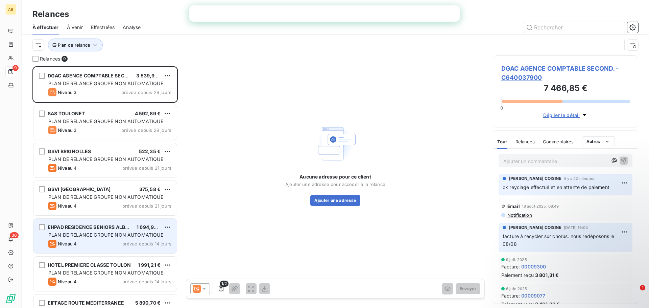
click at [96, 242] on div "Niveau 4 prévue depuis 14 jours" at bounding box center [109, 244] width 123 height 8
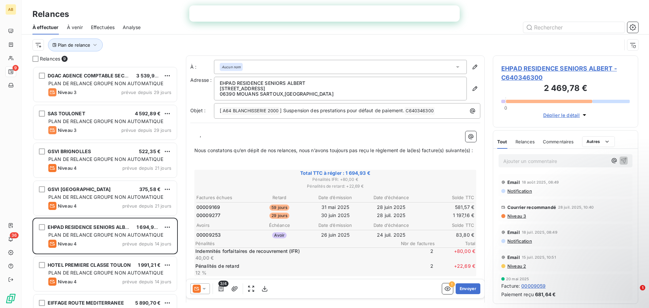
click at [530, 161] on p "Ajouter un commentaire ﻿" at bounding box center [556, 161] width 104 height 8
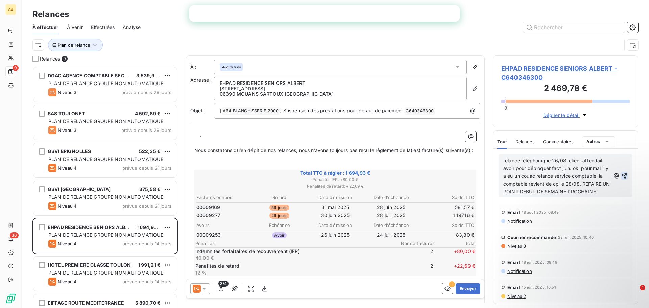
click at [622, 179] on icon "button" at bounding box center [625, 176] width 6 height 6
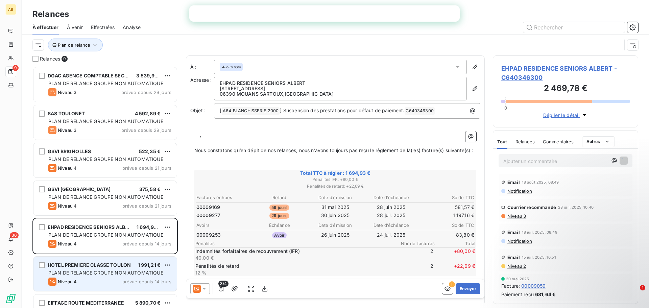
click at [110, 276] on div "PLAN DE RELANCE GROUPE NON AUTOMATIQUE" at bounding box center [109, 273] width 123 height 7
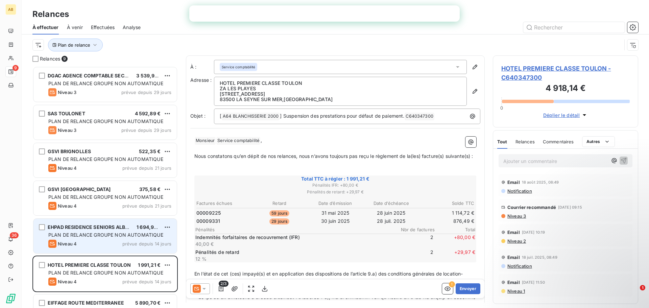
click at [89, 242] on div "Niveau 4 prévue depuis 14 jours" at bounding box center [109, 244] width 123 height 8
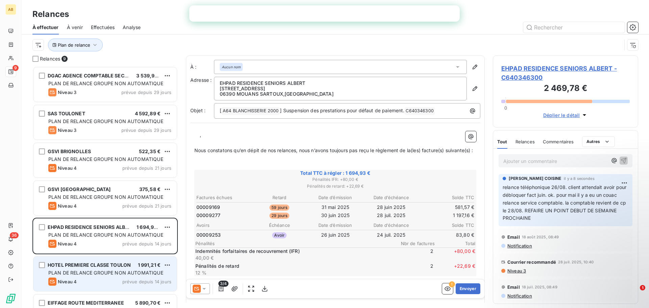
click at [107, 275] on span "PLAN DE RELANCE GROUPE NON AUTOMATIQUE" at bounding box center [105, 273] width 115 height 6
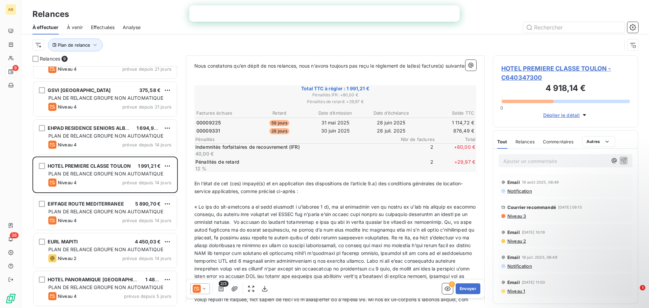
scroll to position [0, 0]
